Goal: Transaction & Acquisition: Purchase product/service

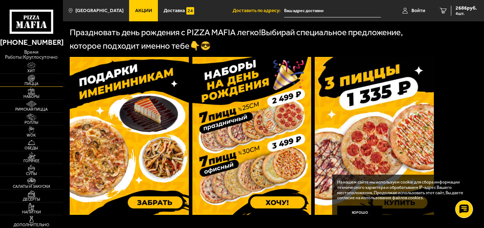
scroll to position [178, 0]
click at [32, 94] on img at bounding box center [31, 90] width 19 height 7
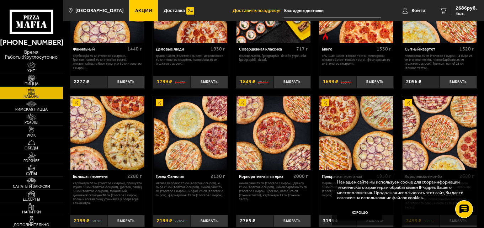
scroll to position [571, 0]
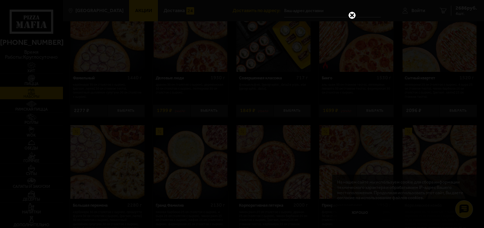
click at [356, 12] on link at bounding box center [351, 15] width 9 height 9
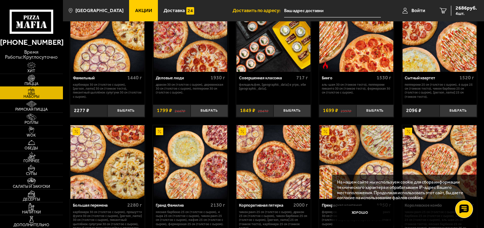
click at [34, 78] on img at bounding box center [31, 78] width 19 height 7
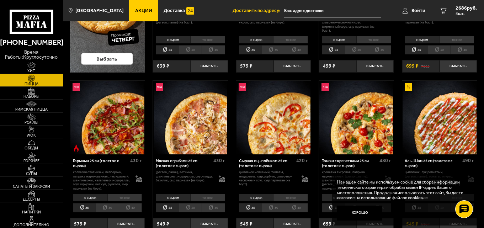
scroll to position [142, 0]
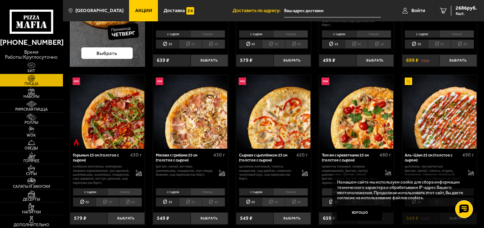
click at [40, 81] on img at bounding box center [31, 78] width 19 height 7
